Goal: Task Accomplishment & Management: Complete application form

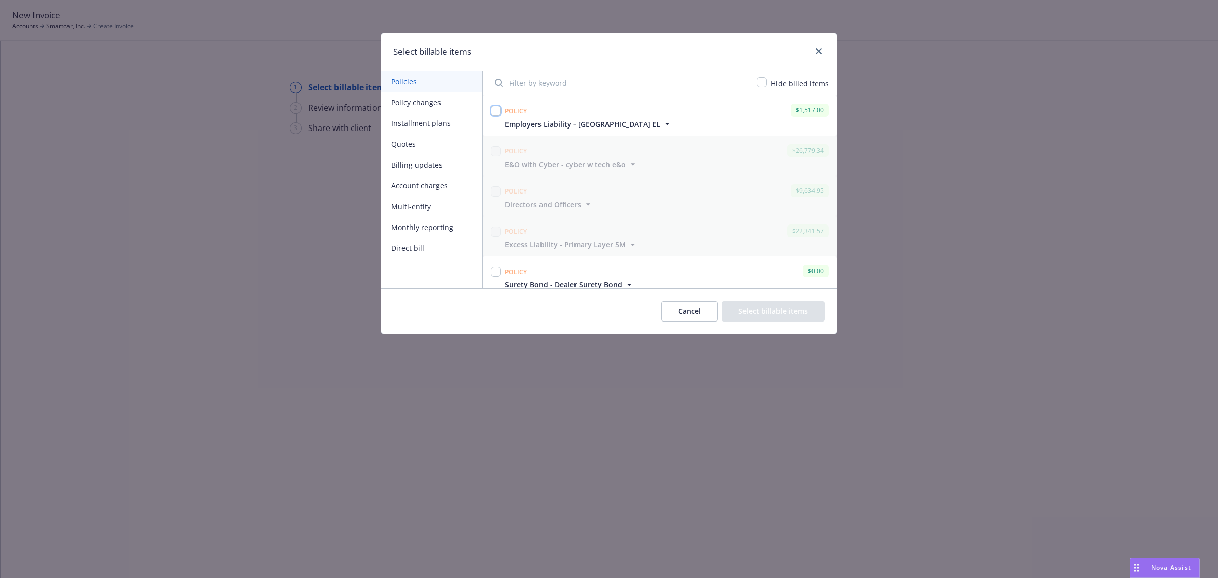
click at [495, 113] on input "checkbox" at bounding box center [496, 111] width 10 height 10
checkbox input "true"
click at [762, 308] on button "Select billable items" at bounding box center [773, 311] width 103 height 20
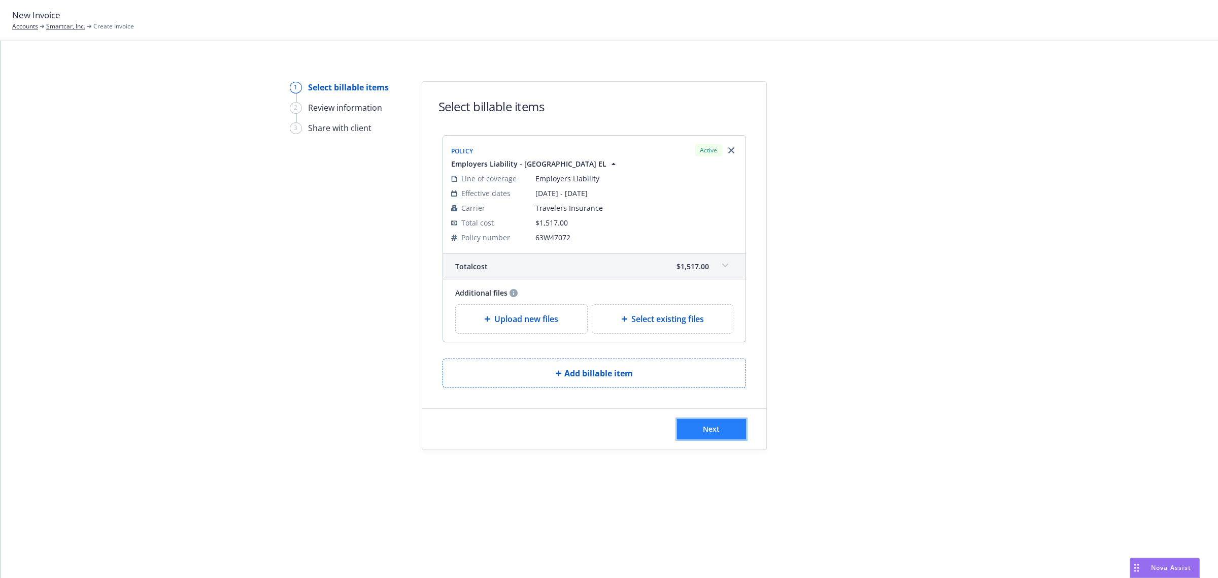
click at [698, 435] on button "Next" at bounding box center [711, 429] width 69 height 20
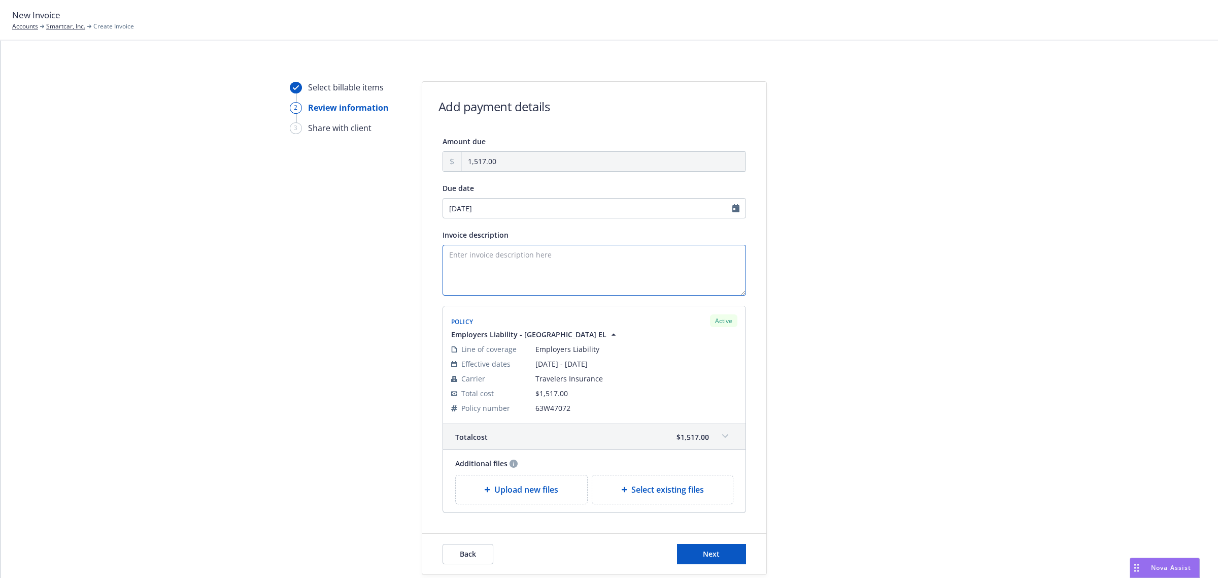
click at [481, 255] on textarea "Invoice description" at bounding box center [595, 270] width 304 height 51
type textarea "F"
type textarea "P"
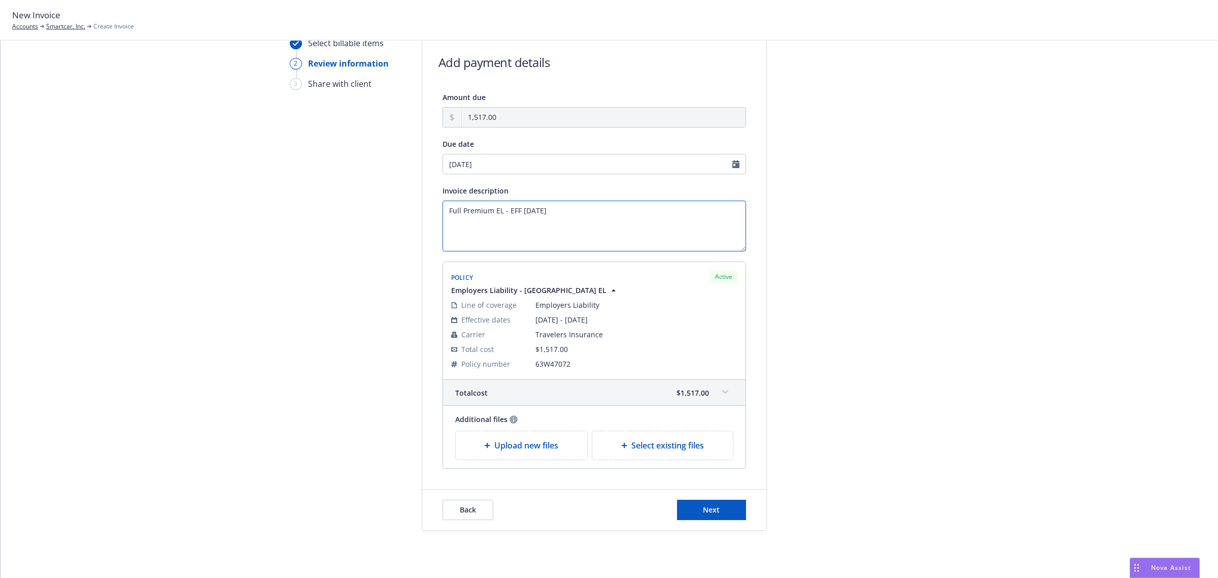
scroll to position [62, 0]
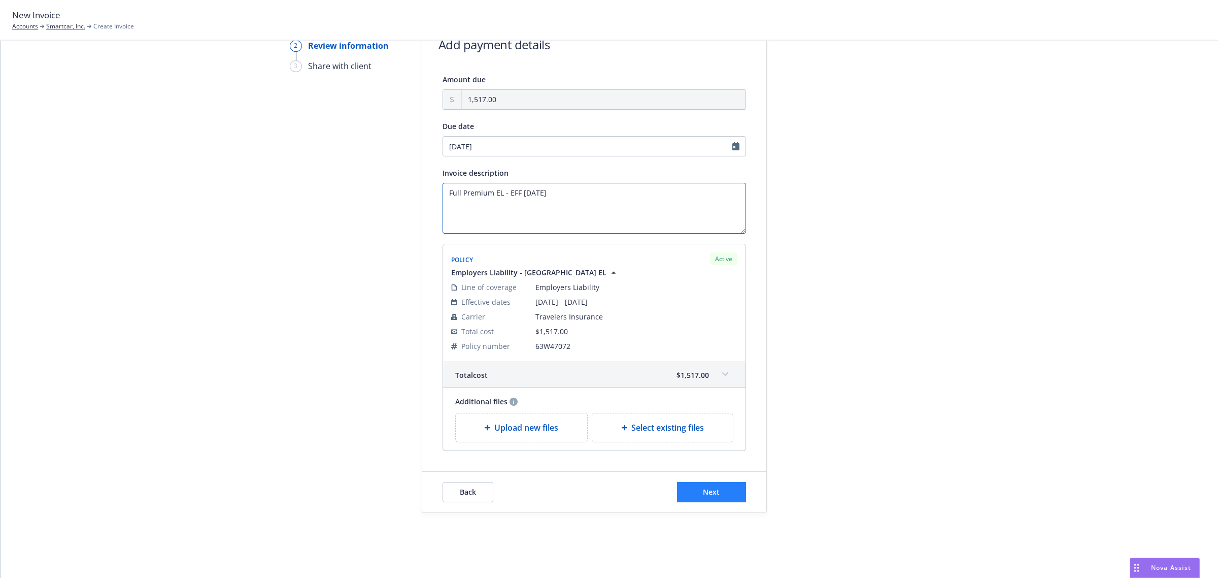
type textarea "Full Premium EL - EFF [DATE]"
click at [716, 493] on button "Next" at bounding box center [711, 492] width 69 height 20
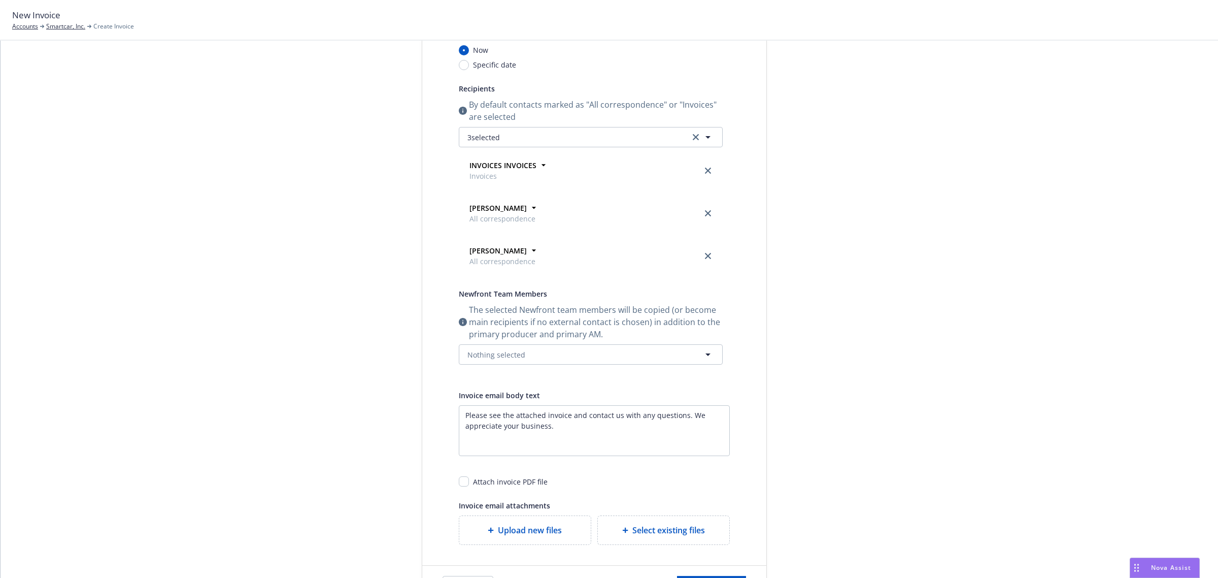
scroll to position [226, 0]
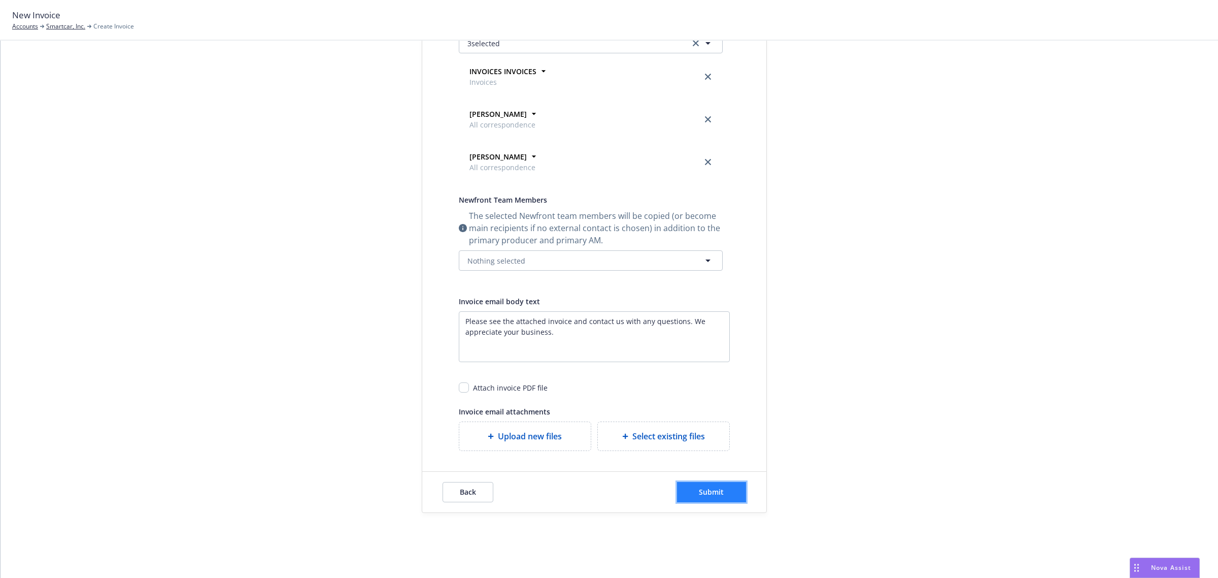
click at [705, 485] on button "Submit" at bounding box center [711, 492] width 69 height 20
